Goal: Task Accomplishment & Management: Use online tool/utility

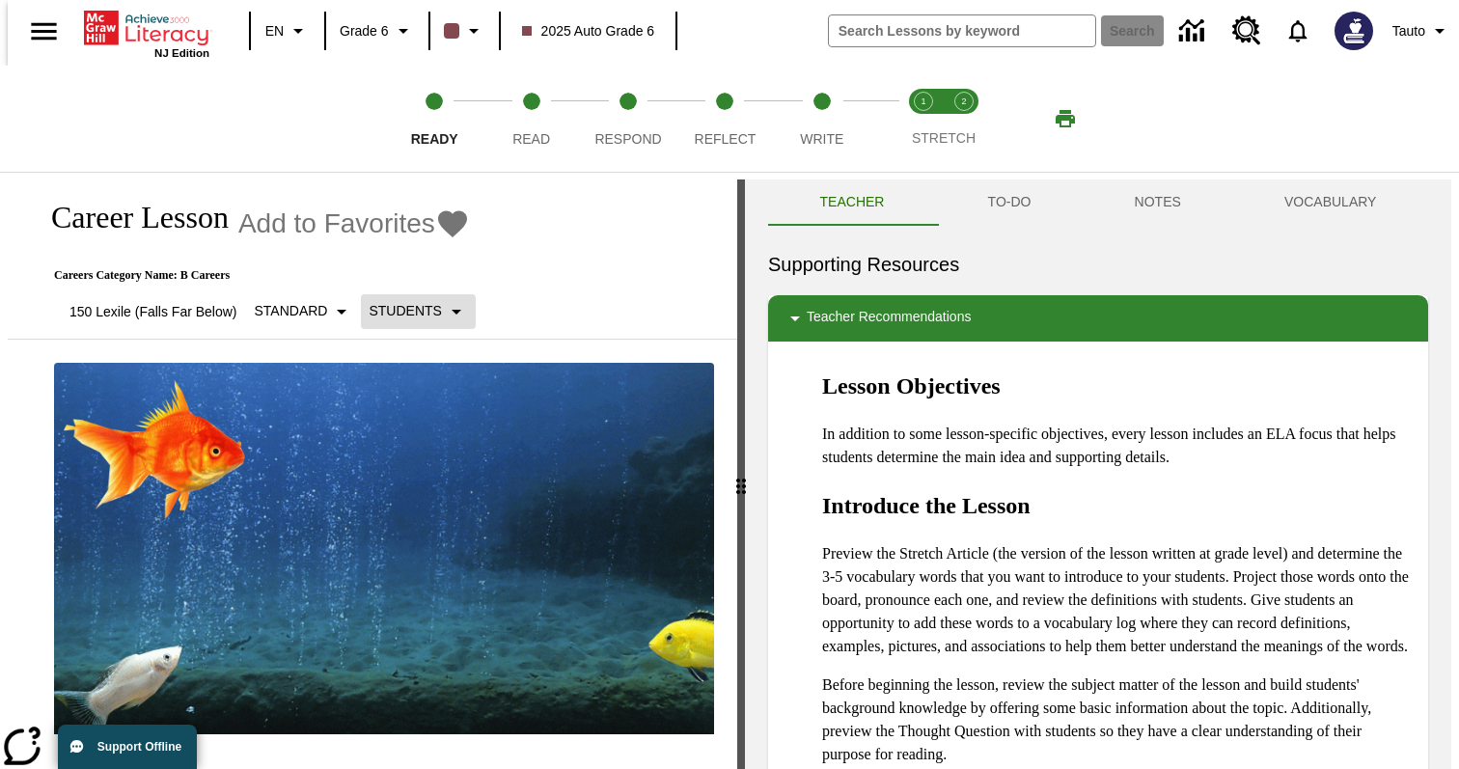
click at [416, 303] on p "Students" at bounding box center [405, 311] width 72 height 20
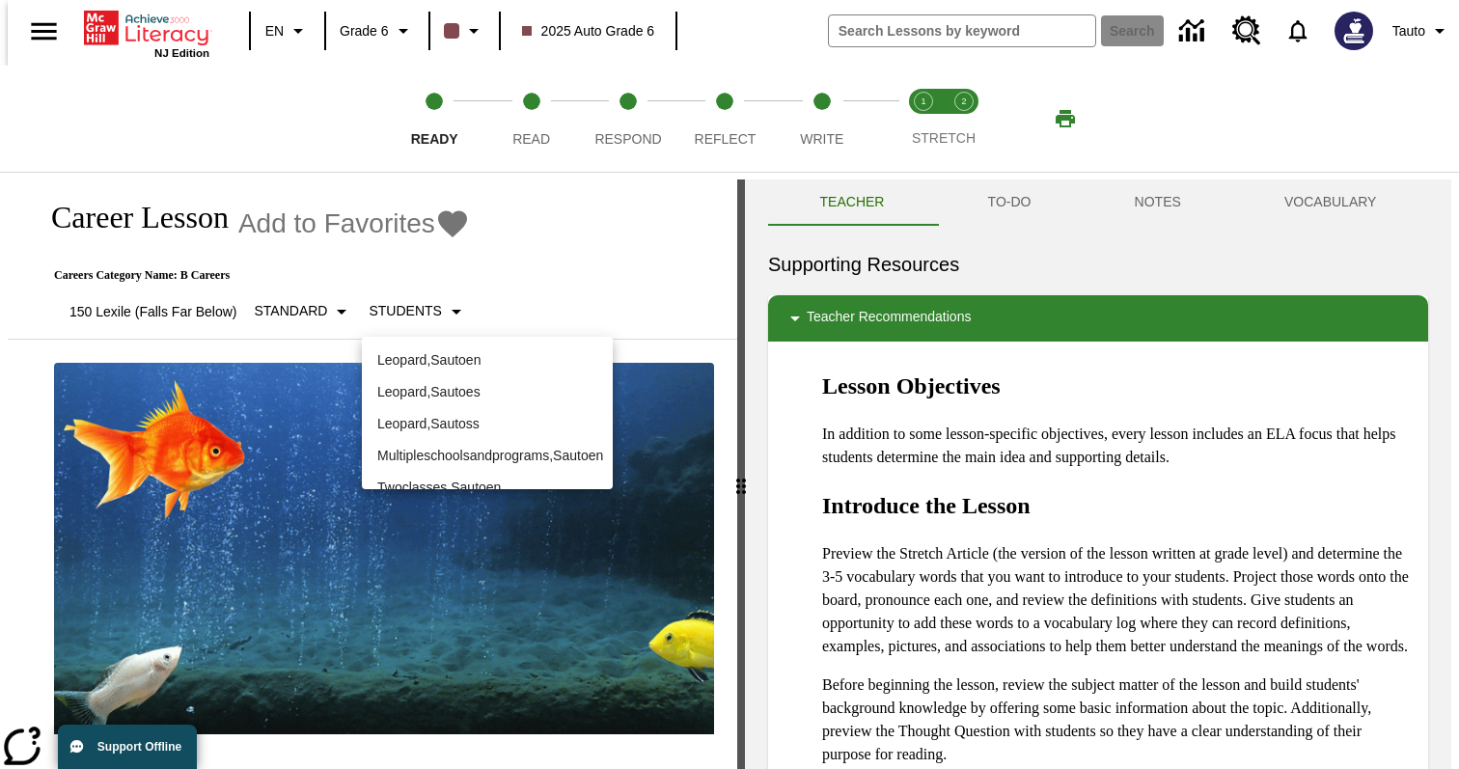
click at [492, 368] on p "Leopard , Sautoen" at bounding box center [487, 360] width 220 height 20
click at [466, 278] on div at bounding box center [729, 384] width 1459 height 769
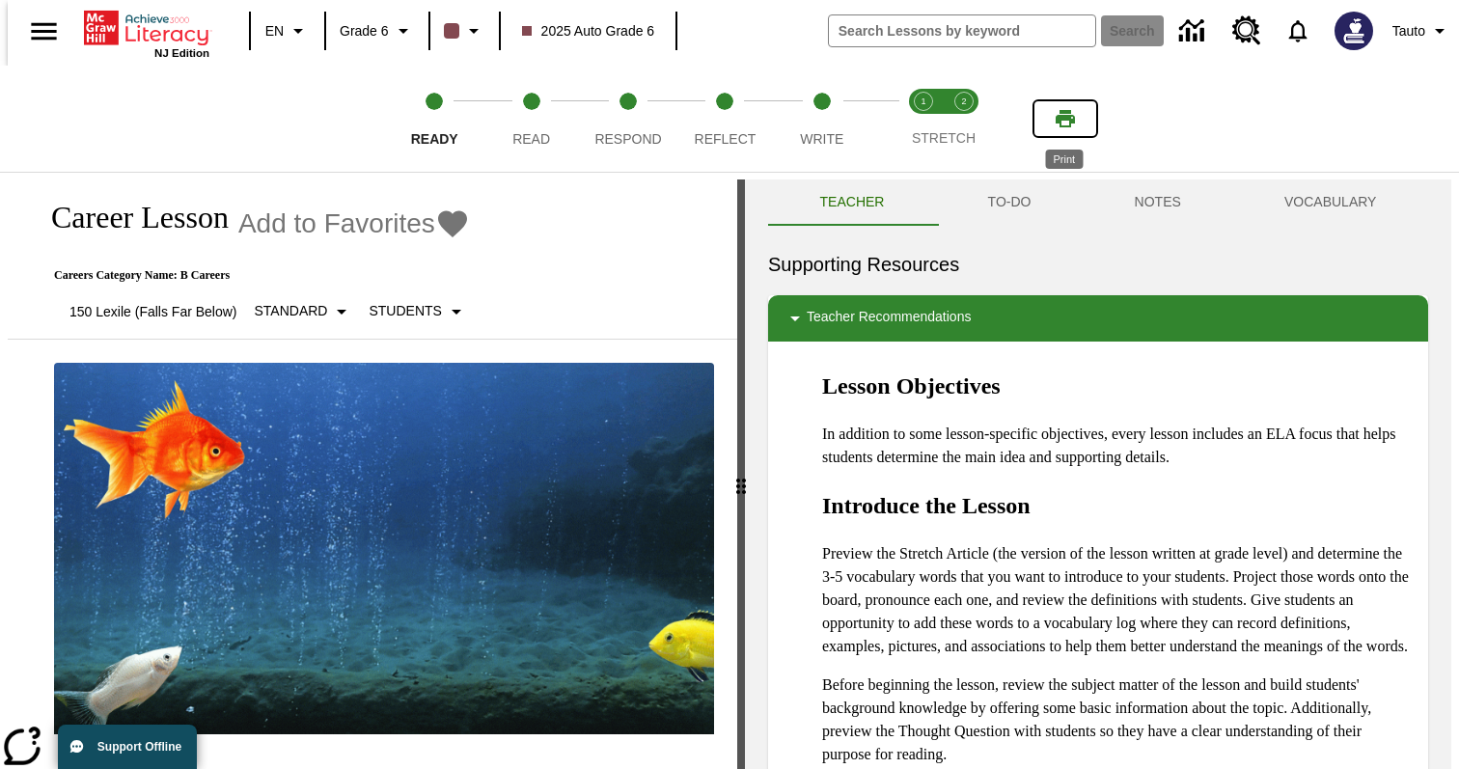
click at [1067, 111] on icon "Print" at bounding box center [1065, 118] width 19 height 17
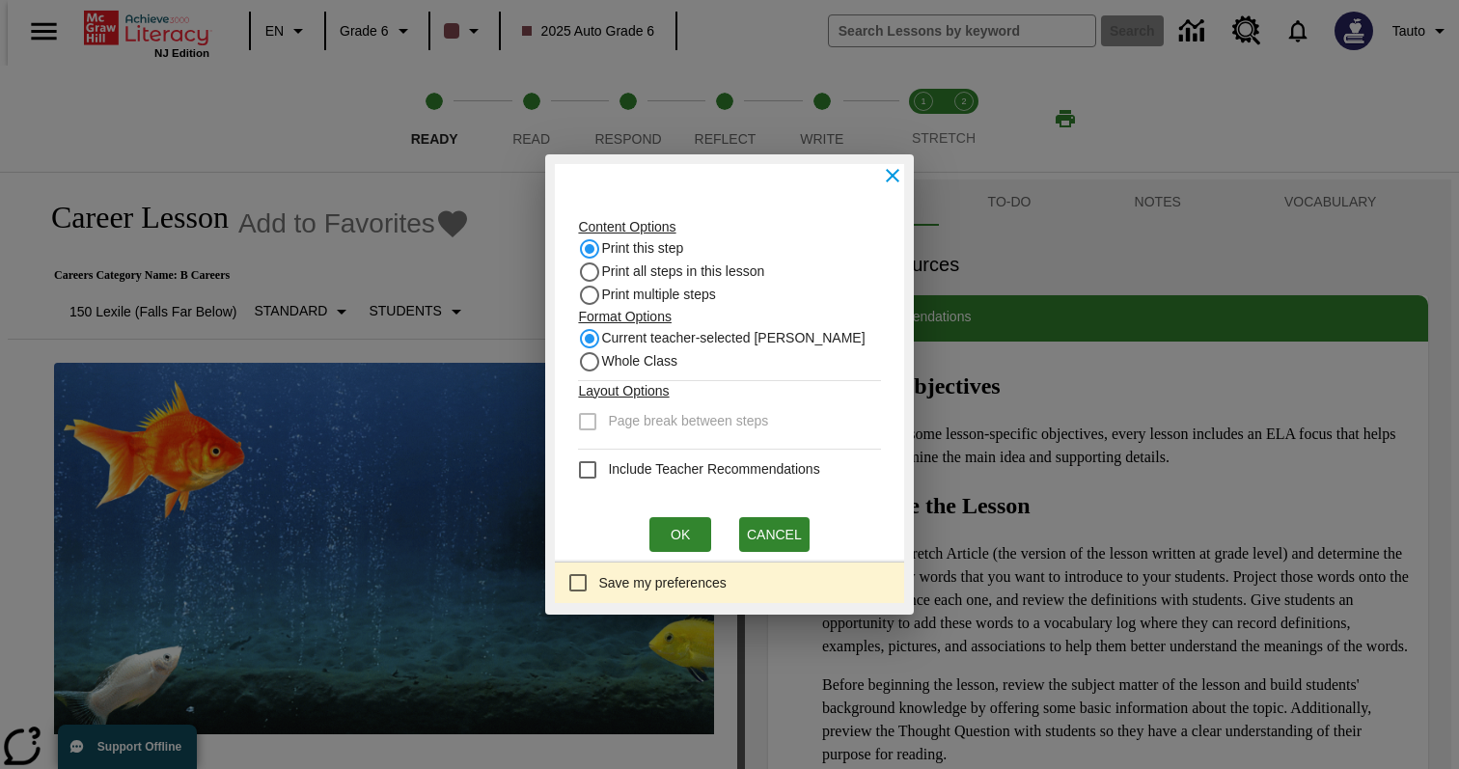
click at [667, 363] on span "Whole Class" at bounding box center [639, 361] width 76 height 20
click at [601, 363] on input "Whole Class" at bounding box center [589, 361] width 23 height 23
radio input "true"
radio input "false"
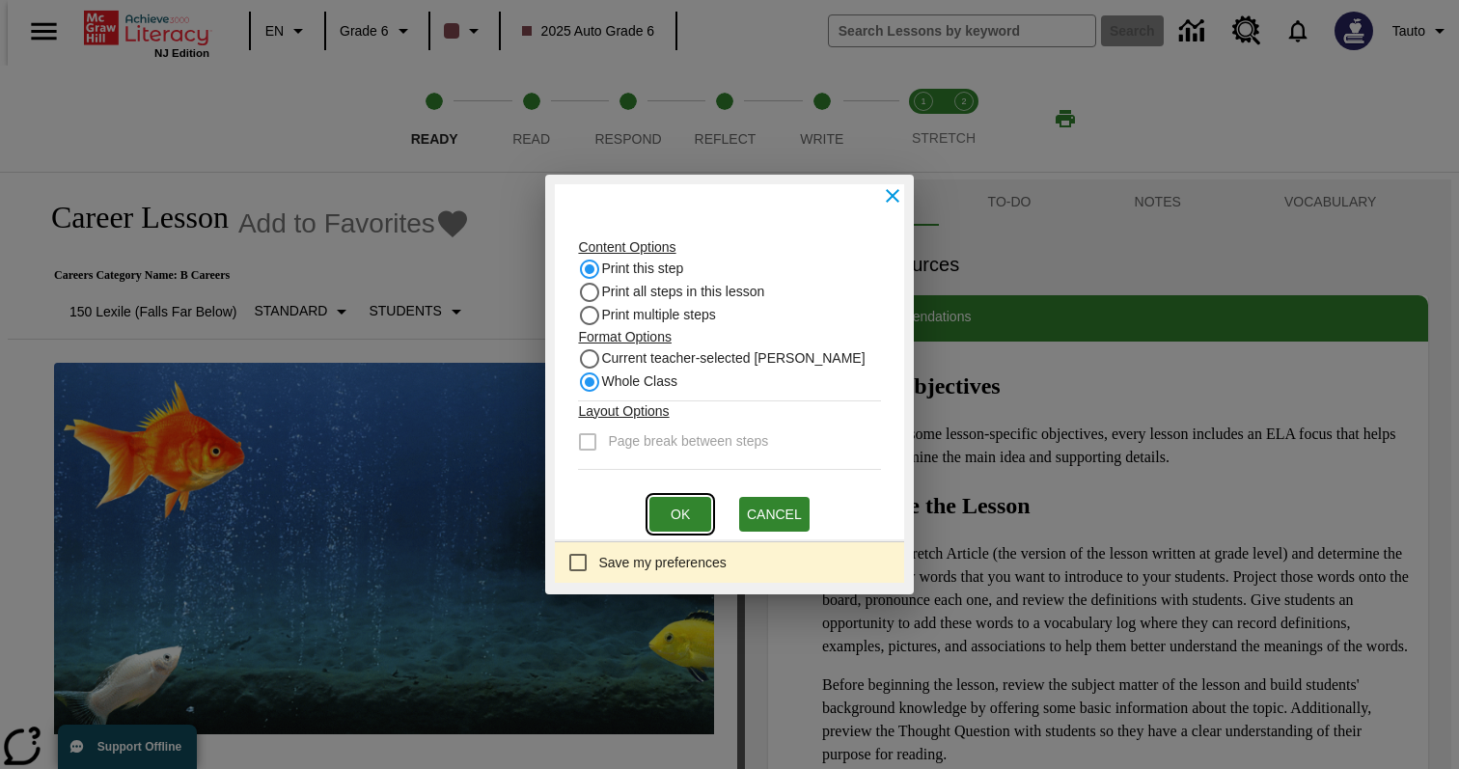
click at [679, 521] on button "Ok" at bounding box center [680, 515] width 62 height 36
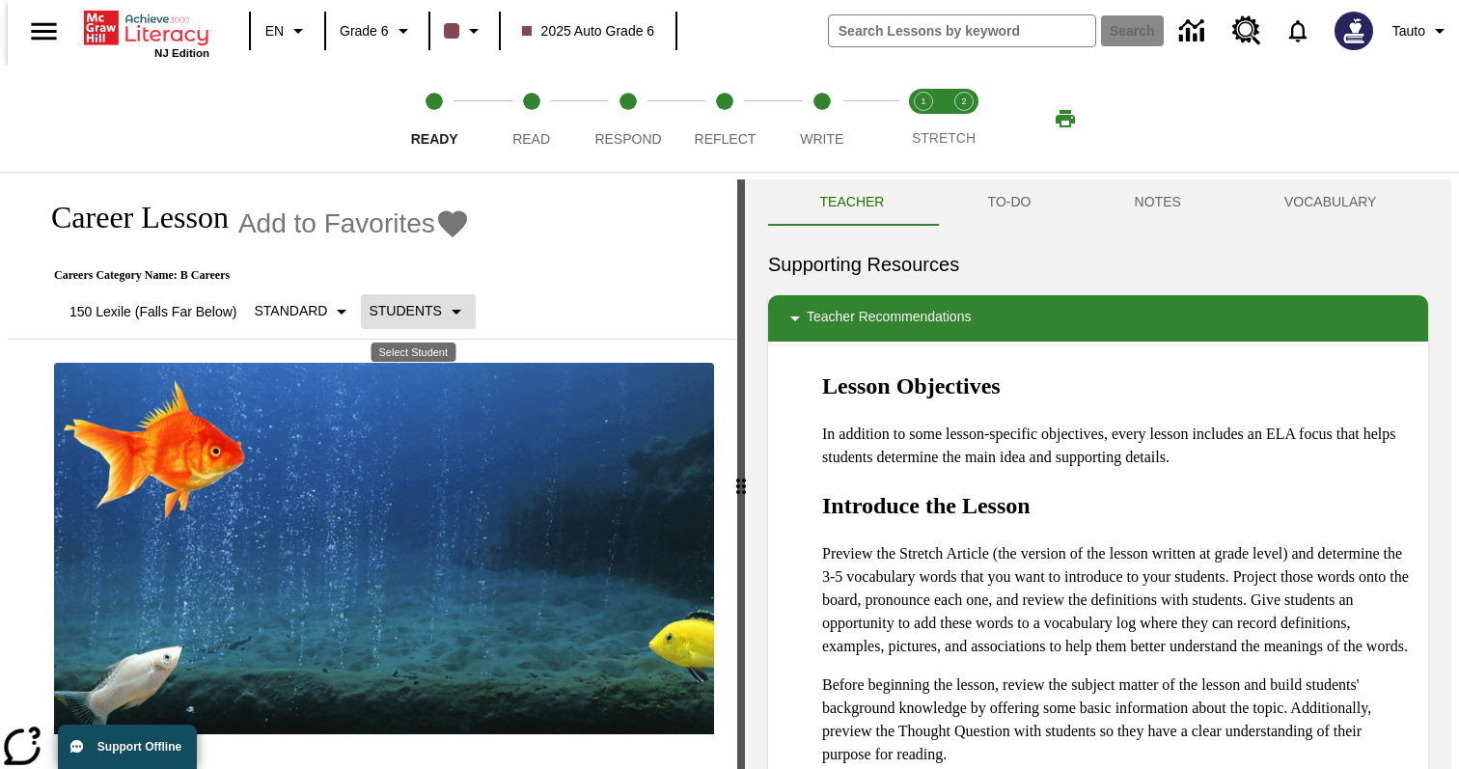
click at [422, 316] on p "Students" at bounding box center [405, 311] width 72 height 20
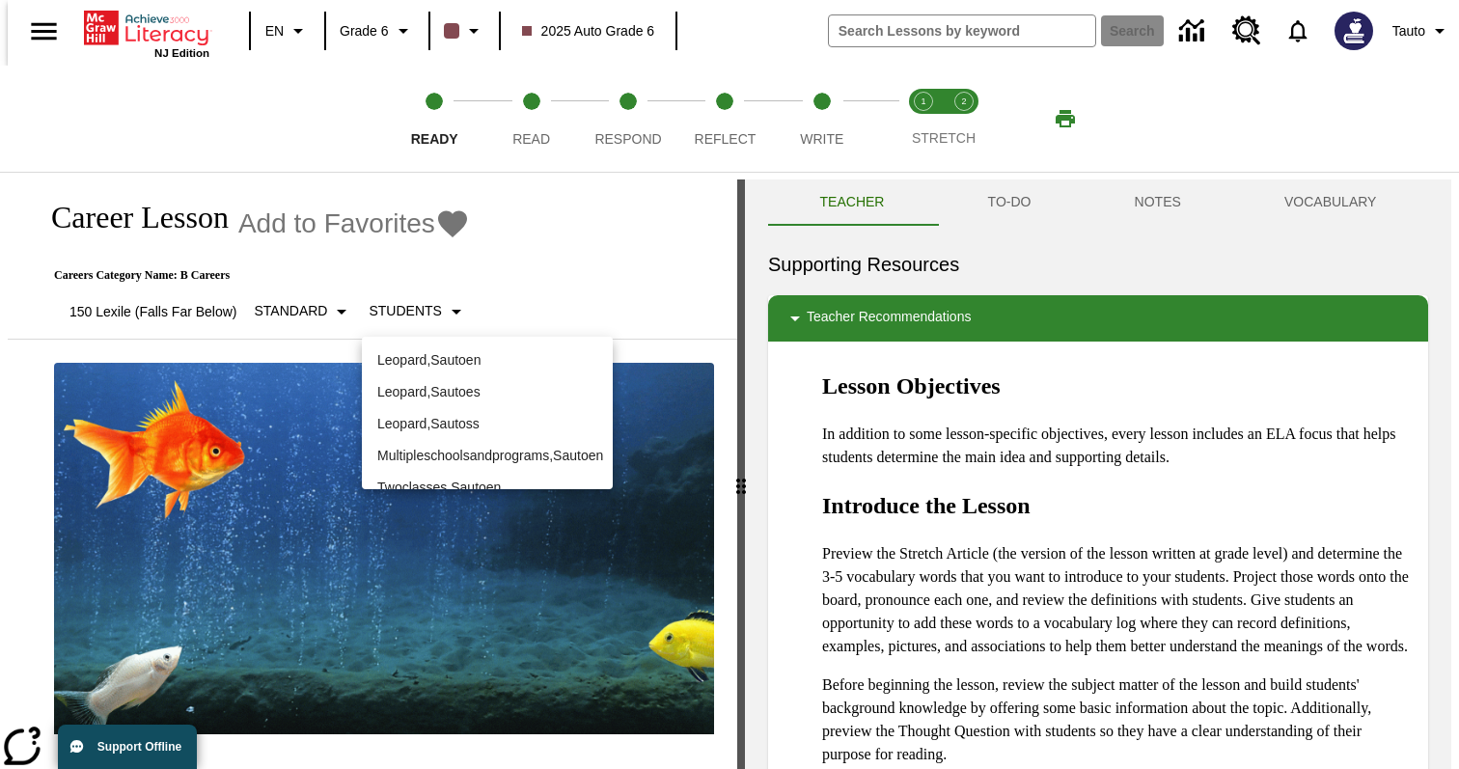
scroll to position [22, 0]
click at [571, 277] on div at bounding box center [729, 384] width 1459 height 769
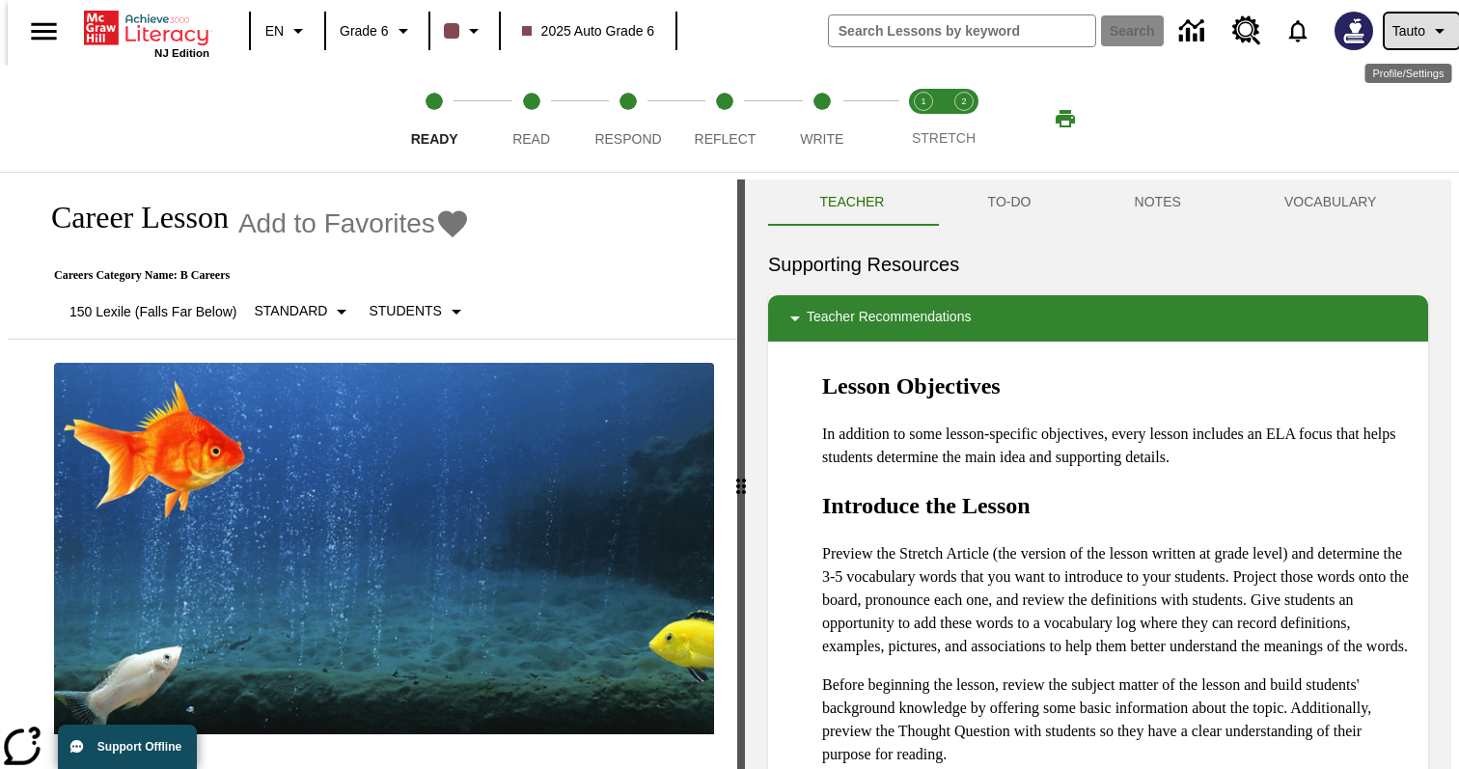
click at [1411, 33] on span "Tauto" at bounding box center [1408, 31] width 33 height 20
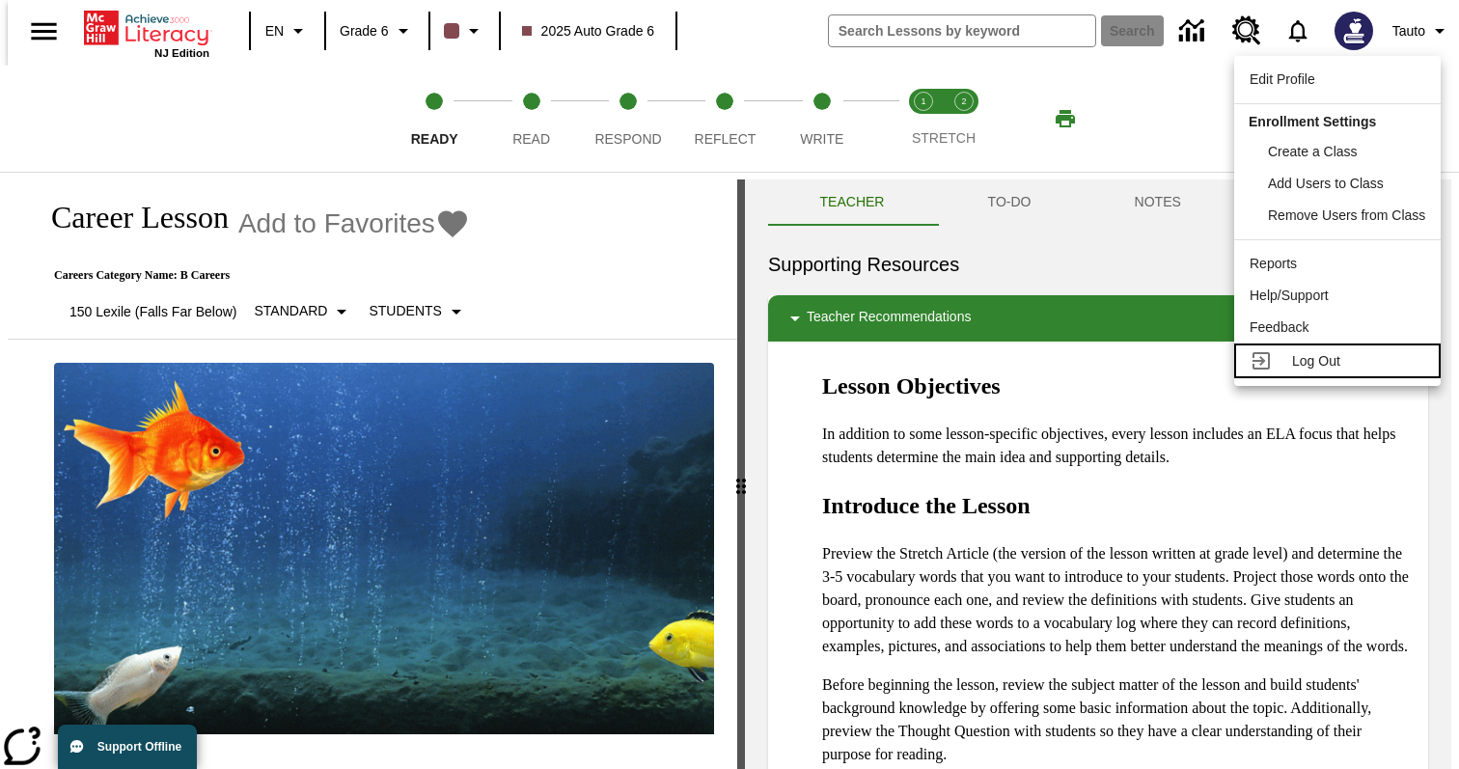
click at [1330, 359] on span "Log Out" at bounding box center [1316, 360] width 48 height 15
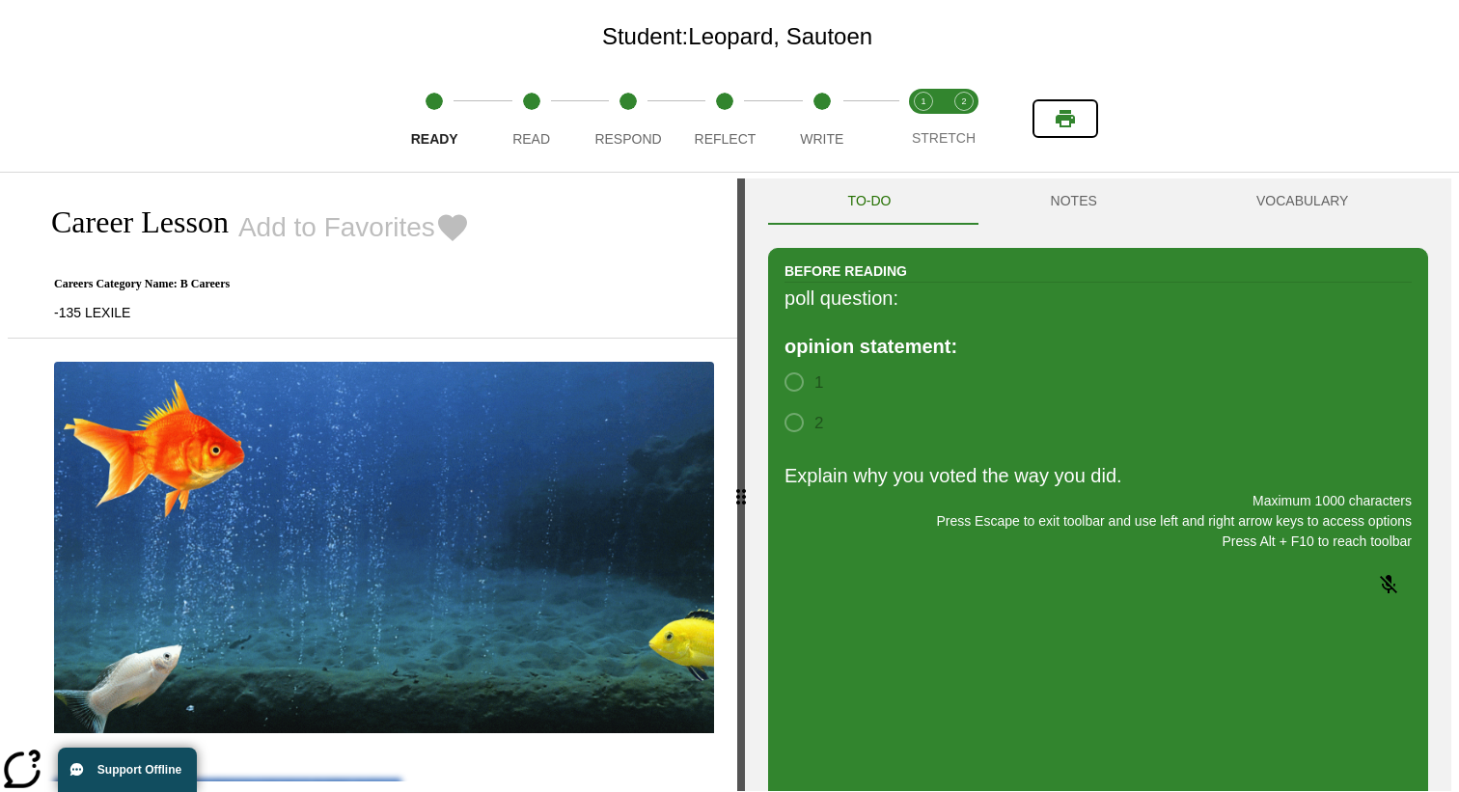
click at [1062, 107] on icon "Print" at bounding box center [1065, 118] width 23 height 23
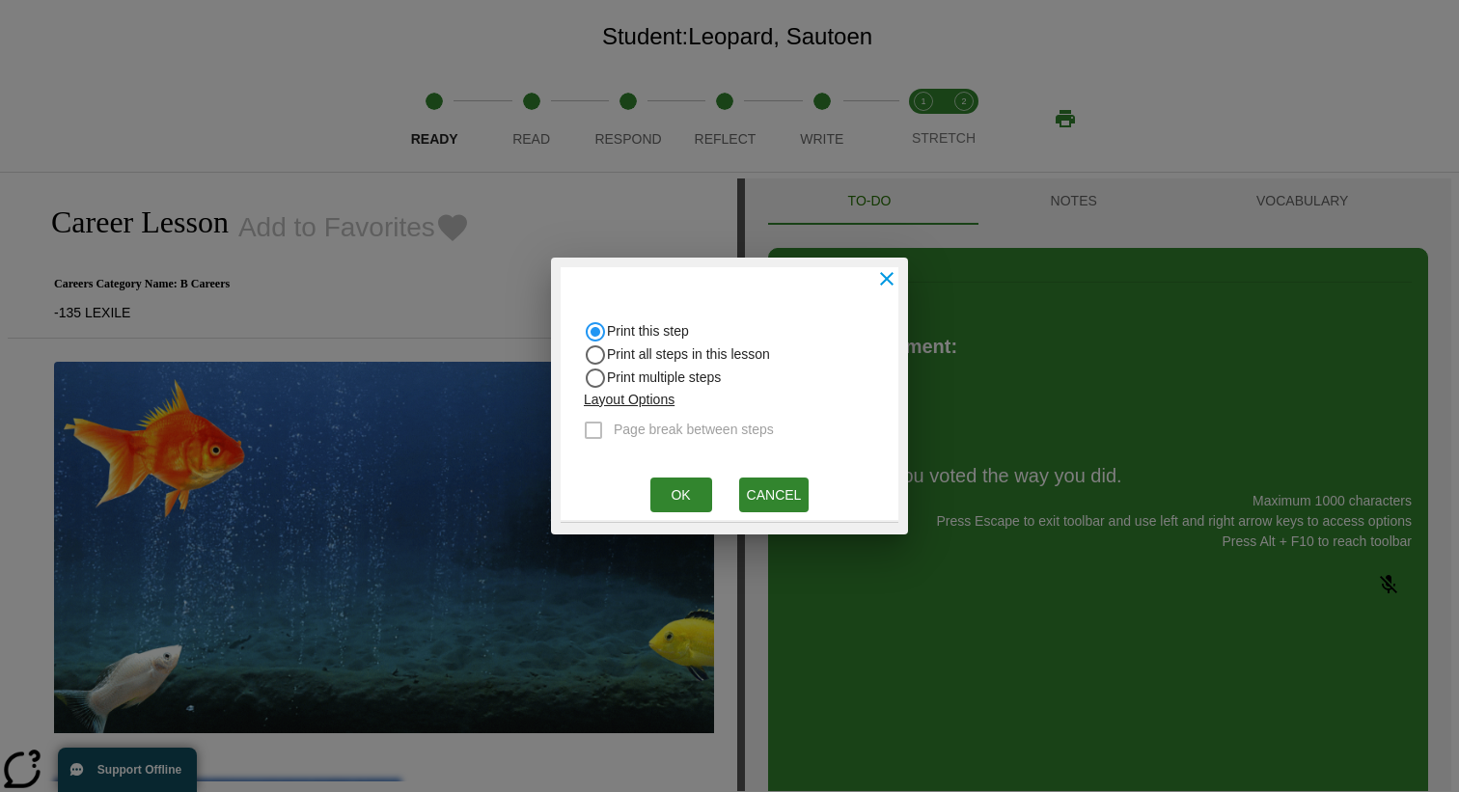
click at [672, 360] on span "Print all steps in this lesson" at bounding box center [688, 354] width 163 height 20
click at [607, 360] on input "Print all steps in this lesson" at bounding box center [595, 355] width 23 height 23
radio input "true"
radio input "false"
checkbox input "true"
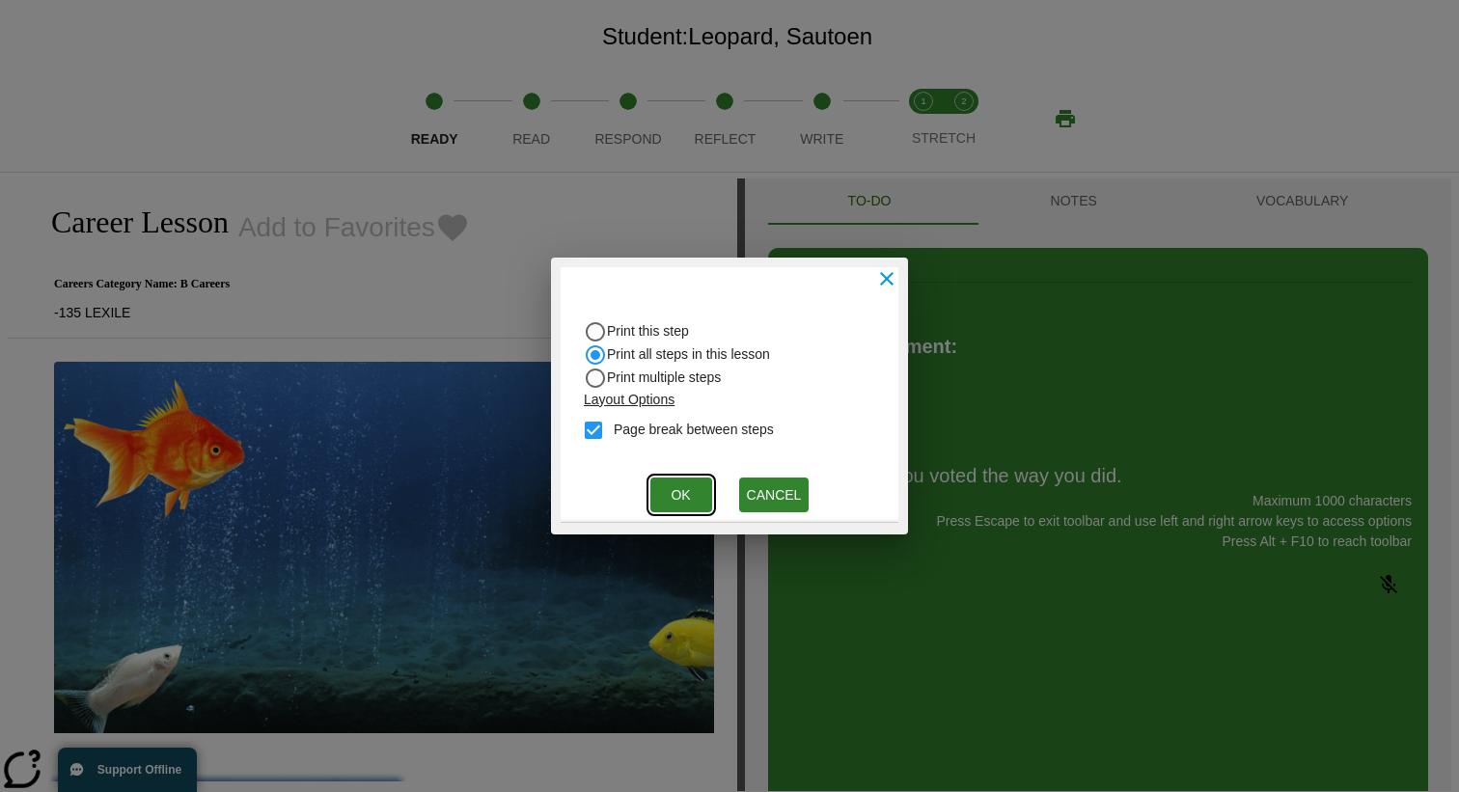
click at [681, 489] on button "Ok" at bounding box center [681, 496] width 62 height 36
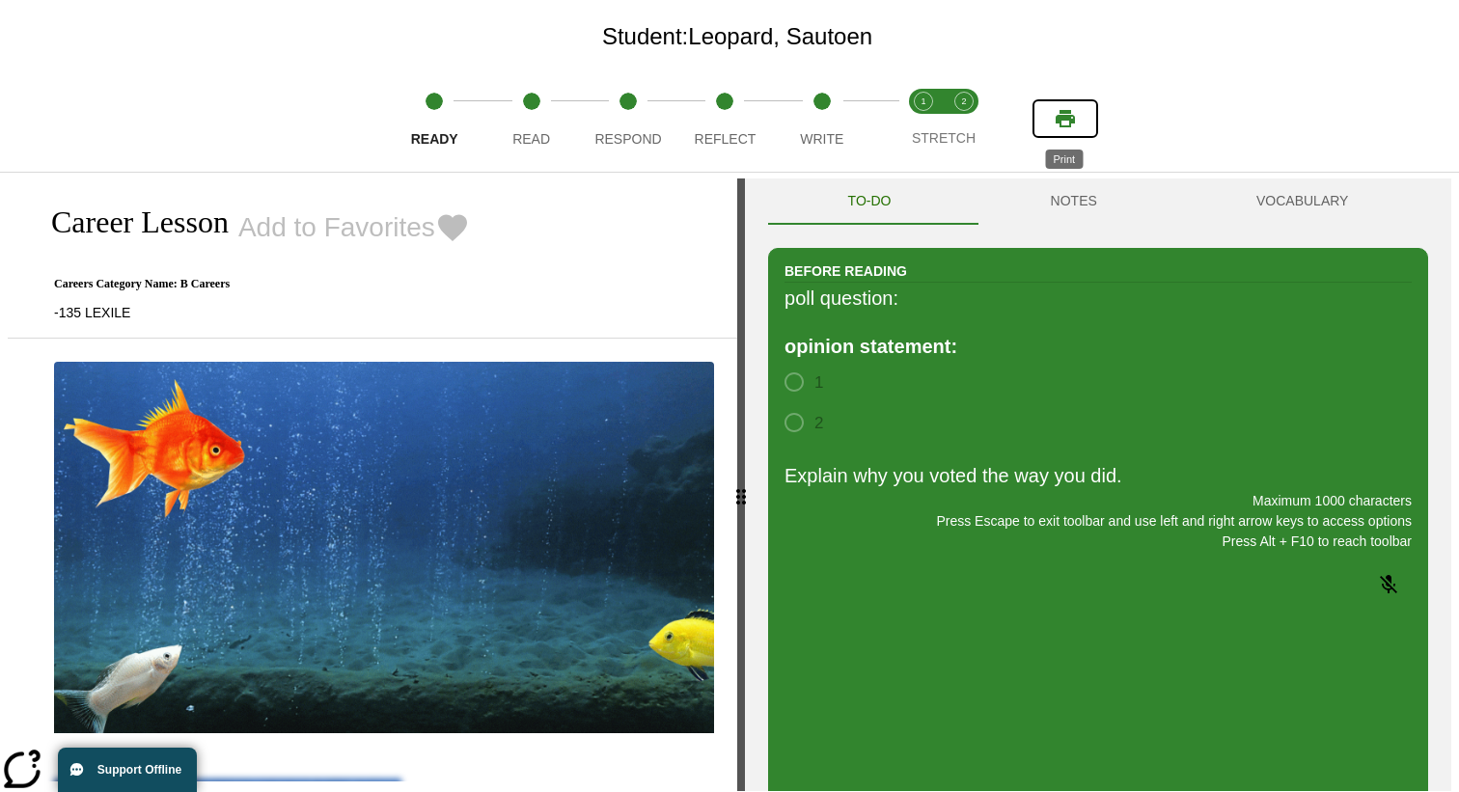
click at [1067, 122] on icon "Print" at bounding box center [1065, 118] width 23 height 23
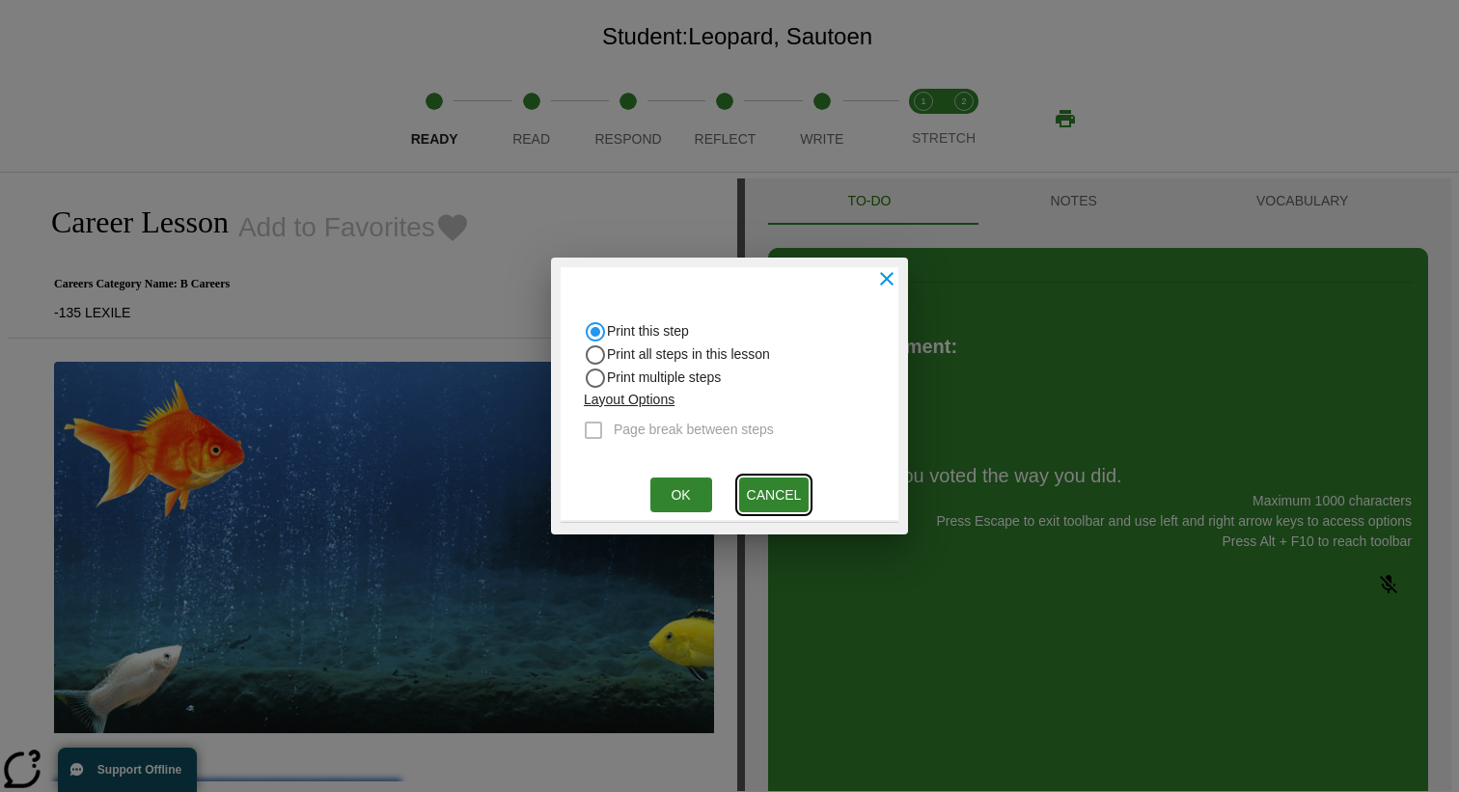
click at [786, 482] on button "Cancel" at bounding box center [774, 496] width 70 height 36
